Goal: Task Accomplishment & Management: Complete application form

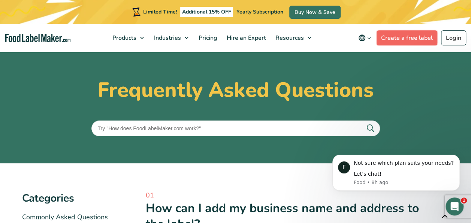
drag, startPoint x: 0, startPoint y: 0, endPoint x: 423, endPoint y: 39, distance: 425.1
click at [423, 39] on link "Create a free label" at bounding box center [406, 37] width 61 height 15
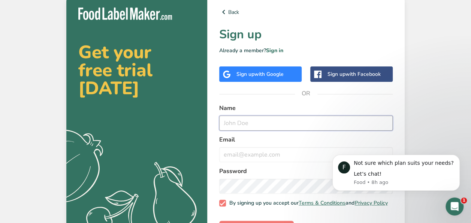
click at [277, 119] on input "text" at bounding box center [305, 122] width 173 height 15
type input "[PERSON_NAME]"
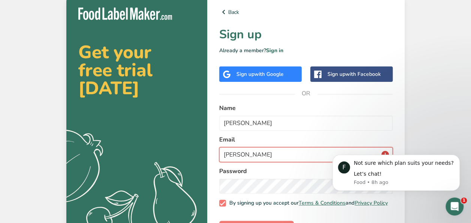
type input "[PERSON_NAME][EMAIL_ADDRESS][DOMAIN_NAME]"
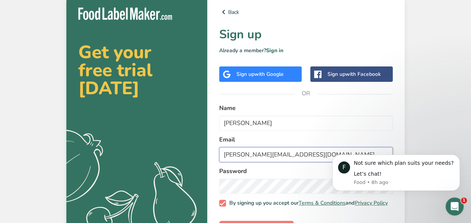
scroll to position [29, 0]
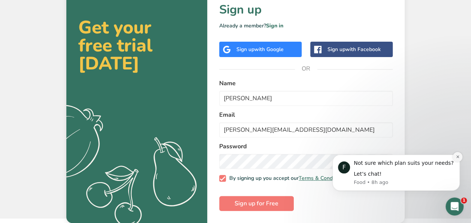
click at [456, 158] on icon "Dismiss notification" at bounding box center [458, 156] width 4 height 4
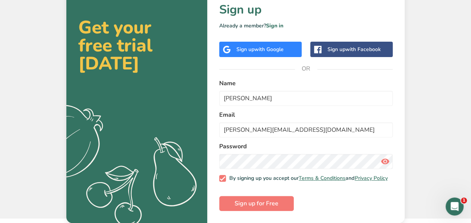
click at [385, 157] on icon at bounding box center [385, 160] width 9 height 13
click at [239, 205] on span "Sign up for Free" at bounding box center [256, 203] width 44 height 9
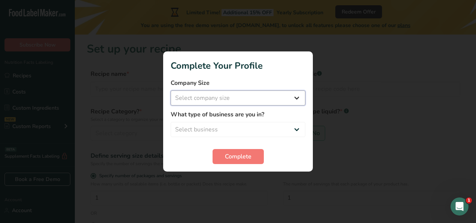
click at [243, 102] on select "Select company size Fewer than 10 Employees 10 to 50 Employees 51 to 500 Employ…" at bounding box center [238, 97] width 135 height 15
select select "2"
click at [171, 90] on select "Select company size Fewer than 10 Employees 10 to 50 Employees 51 to 500 Employ…" at bounding box center [238, 97] width 135 height 15
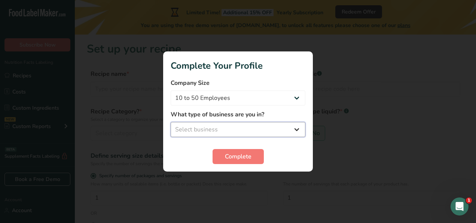
click at [227, 133] on select "Select business Packaged Food Manufacturer Restaurant & Cafe Bakery Meal Plans …" at bounding box center [238, 129] width 135 height 15
select select "8"
click at [171, 122] on select "Select business Packaged Food Manufacturer Restaurant & Cafe Bakery Meal Plans …" at bounding box center [238, 129] width 135 height 15
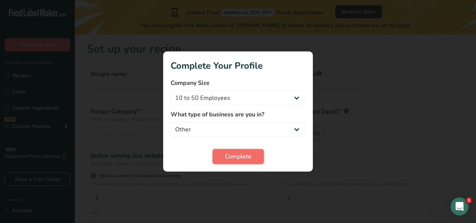
click at [231, 155] on span "Complete" at bounding box center [238, 156] width 27 height 9
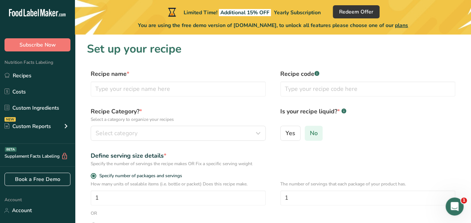
click at [320, 134] on label "No" at bounding box center [314, 132] width 18 height 15
click at [310, 134] on input "No" at bounding box center [307, 132] width 5 height 5
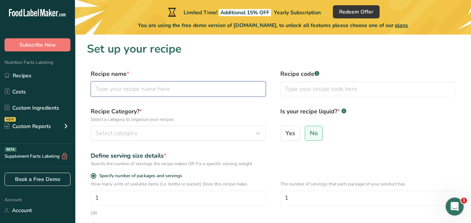
click at [180, 91] on input "text" at bounding box center [178, 88] width 175 height 15
type input "Sleeproot Gummies"
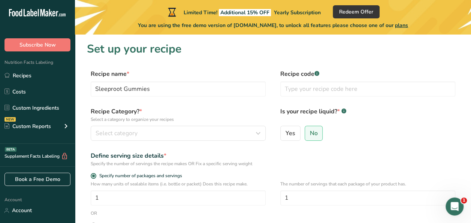
click at [178, 108] on label "Recipe Category? * Select a category to organize your recipes" at bounding box center [178, 115] width 175 height 16
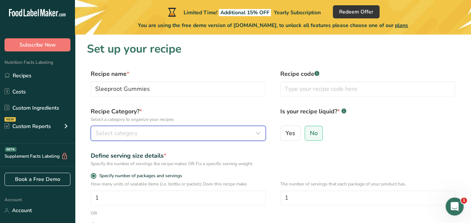
click at [173, 134] on div "Select category" at bounding box center [176, 132] width 161 height 9
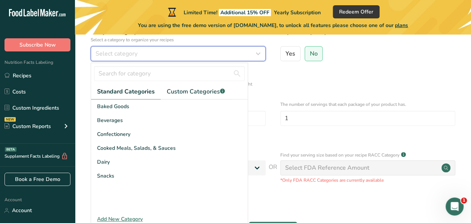
scroll to position [80, 0]
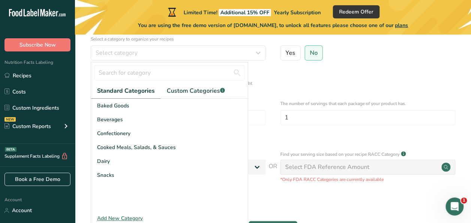
click at [134, 218] on div "Add New Category" at bounding box center [169, 218] width 157 height 8
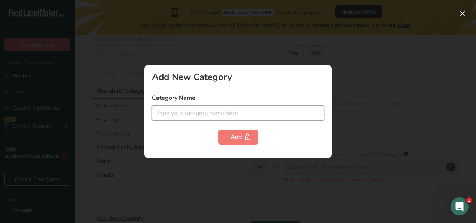
click at [205, 110] on input "text" at bounding box center [238, 112] width 172 height 15
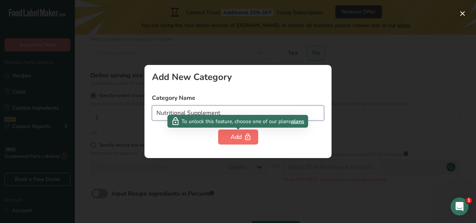
type input "Nutritional Supplement"
click at [234, 138] on div "Add" at bounding box center [238, 136] width 15 height 9
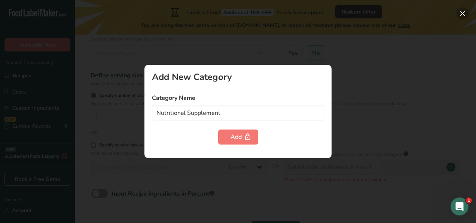
click at [463, 14] on button "button" at bounding box center [463, 13] width 12 height 12
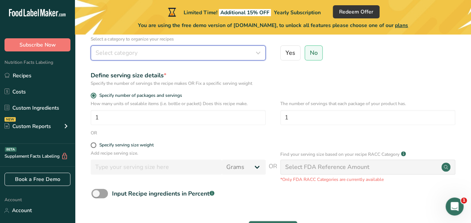
click at [179, 54] on div "Select category" at bounding box center [176, 52] width 161 height 9
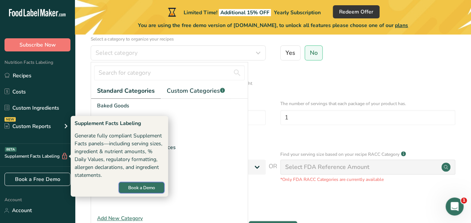
click at [132, 187] on span "Book a Demo" at bounding box center [141, 187] width 27 height 7
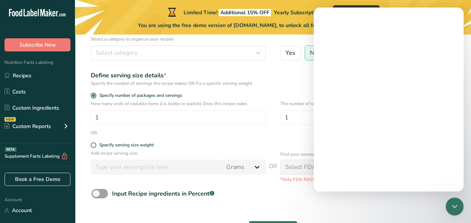
scroll to position [0, 0]
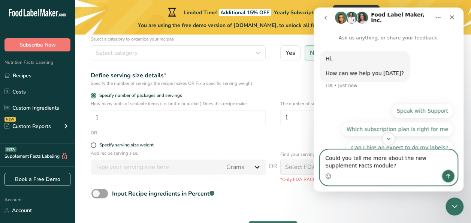
click at [444, 173] on button "Send a message…" at bounding box center [448, 176] width 12 height 12
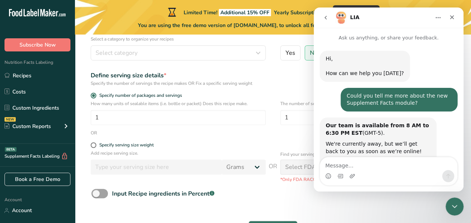
scroll to position [47, 0]
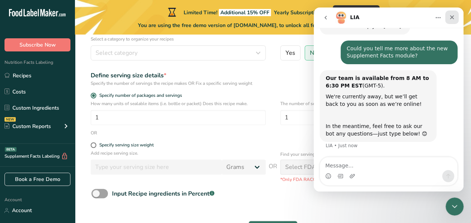
click at [453, 18] on icon "Close" at bounding box center [452, 17] width 4 height 4
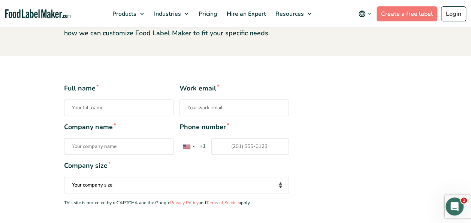
scroll to position [112, 0]
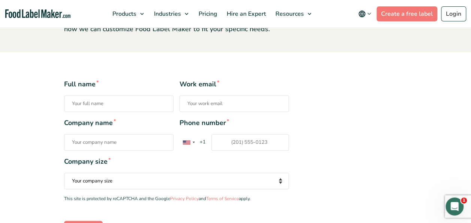
click at [99, 99] on input "Full name *" at bounding box center [118, 103] width 109 height 16
type input "[PERSON_NAME]"
type input "[PERSON_NAME][EMAIL_ADDRESS][DOMAIN_NAME]"
type input "OmniActive Health Technologies Inc"
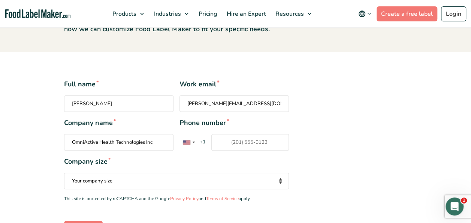
click at [242, 142] on input "Phone number * [GEOGRAPHIC_DATA] +1 [GEOGRAPHIC_DATA] +44 [GEOGRAPHIC_DATA] (‫[…" at bounding box center [250, 142] width 78 height 16
type input "9734526511"
click at [206, 175] on select "Your company size Fewer than 10 Employees 10 to 50 Employees 51 to 500 Employee…" at bounding box center [176, 180] width 225 height 16
select select "10 to 50 Employees"
click at [64, 172] on select "Your company size Fewer than 10 Employees 10 to 50 Employees 51 to 500 Employee…" at bounding box center [176, 180] width 225 height 16
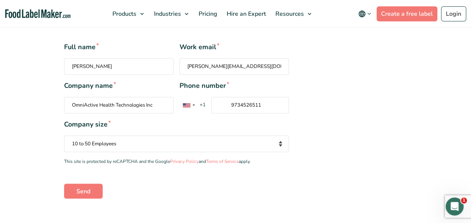
scroll to position [199, 0]
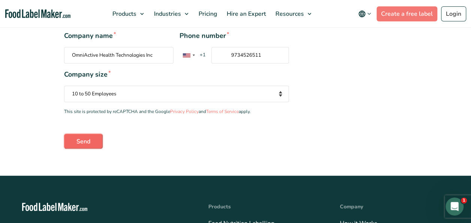
click at [90, 137] on input "Send" at bounding box center [83, 140] width 39 height 15
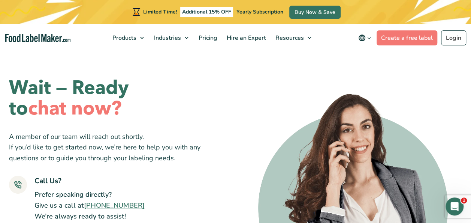
click at [403, 74] on div "Wait — Ready to chat now? A member of our team will reach out shortly. If you’d…" at bounding box center [235, 202] width 453 height 302
